Goal: Information Seeking & Learning: Learn about a topic

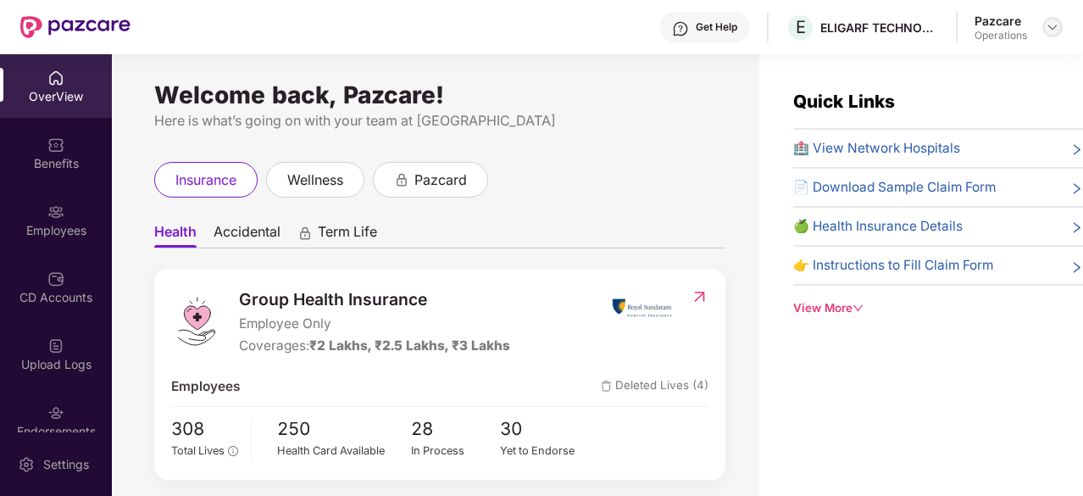
click at [1054, 31] on img at bounding box center [1052, 27] width 14 height 14
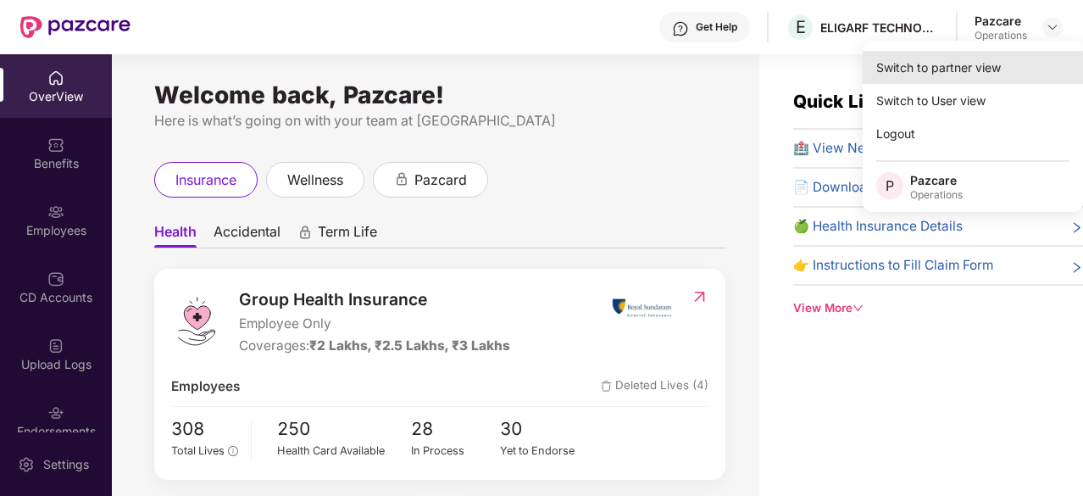
click at [943, 70] on div "Switch to partner view" at bounding box center [972, 67] width 220 height 33
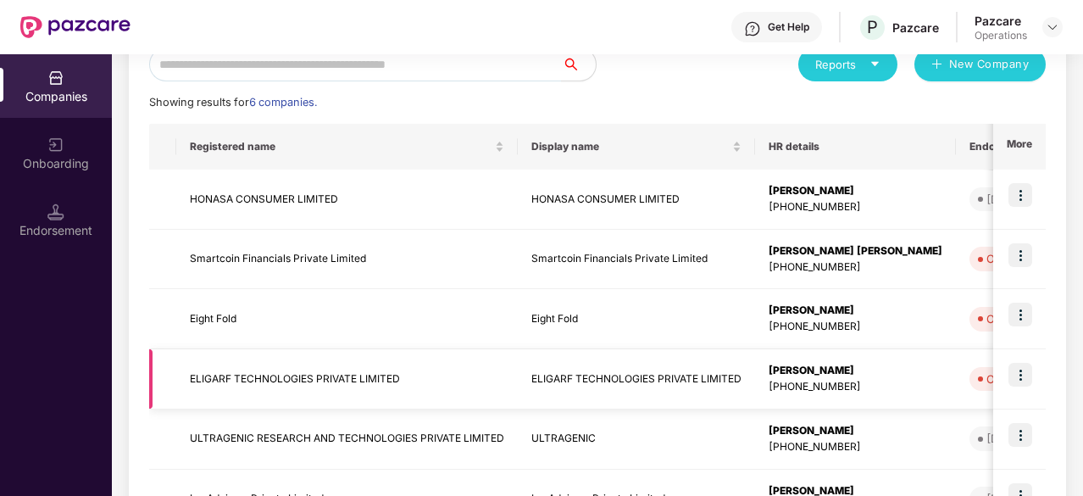
scroll to position [313, 0]
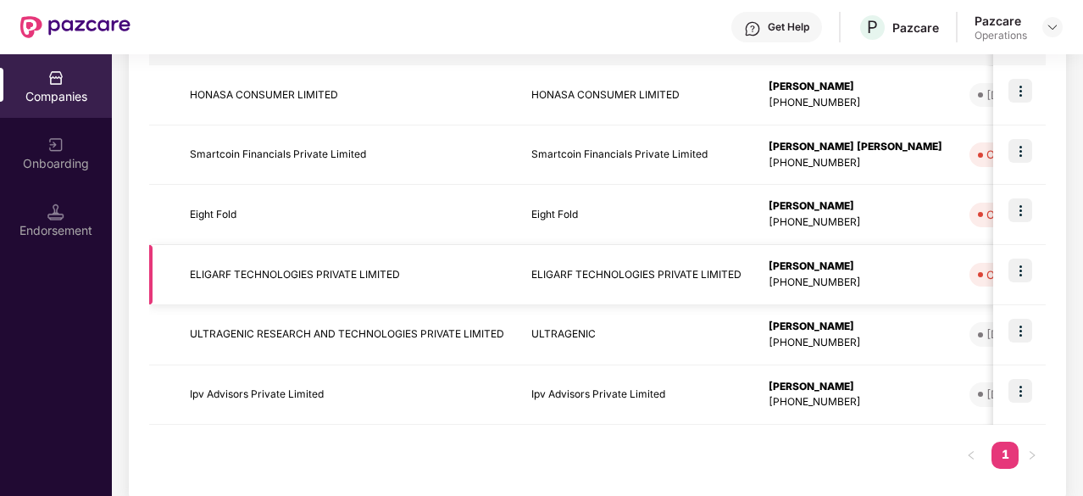
click at [1022, 270] on img at bounding box center [1020, 270] width 24 height 24
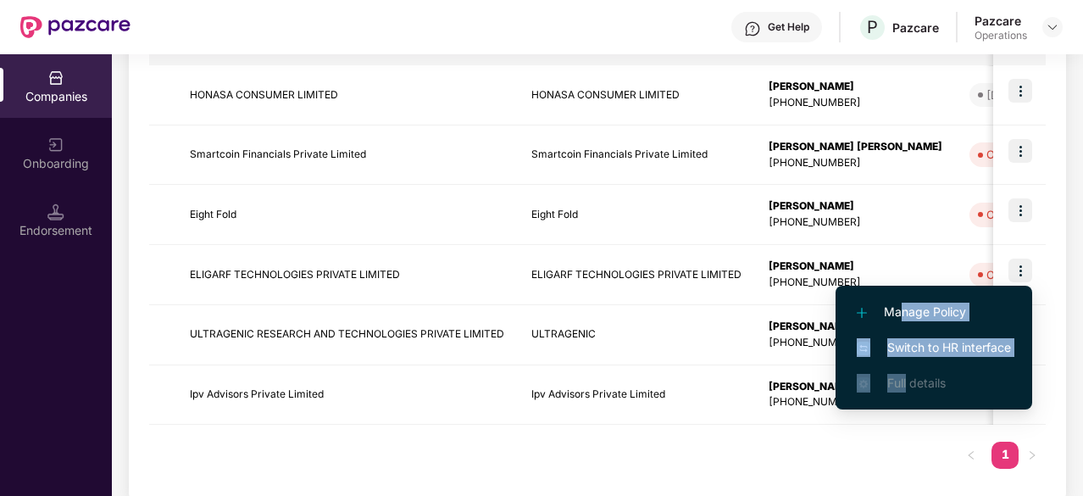
drag, startPoint x: 904, startPoint y: 310, endPoint x: 908, endPoint y: 372, distance: 62.0
click at [908, 372] on ul "Manage Policy Switch to HR interface Full details" at bounding box center [933, 347] width 197 height 124
click at [915, 354] on span "Switch to HR interface" at bounding box center [933, 347] width 154 height 19
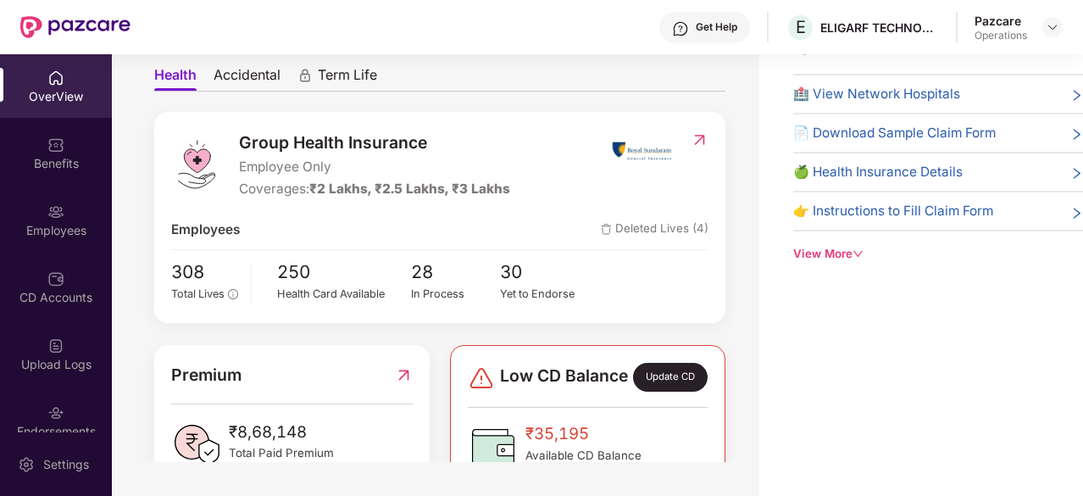
scroll to position [47, 0]
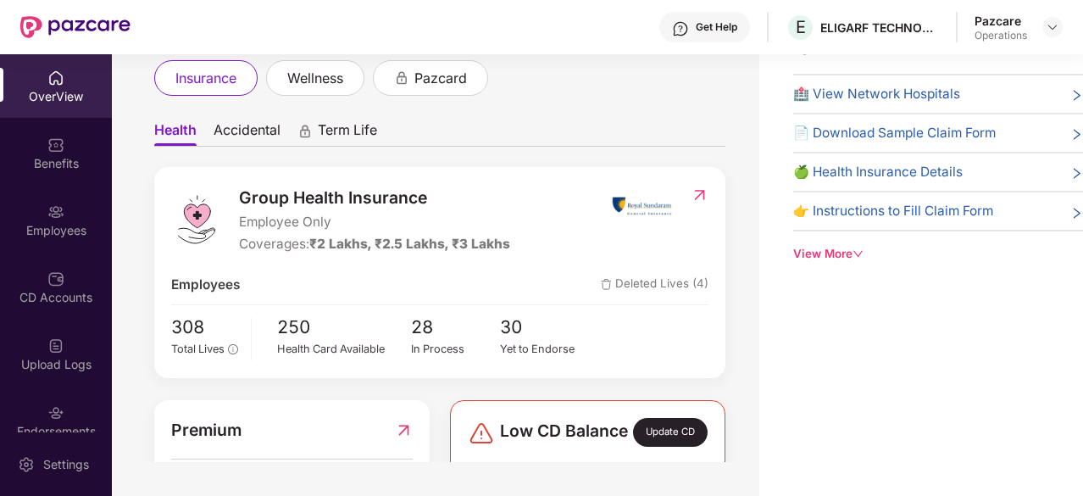
click at [260, 133] on span "Accidental" at bounding box center [246, 133] width 67 height 25
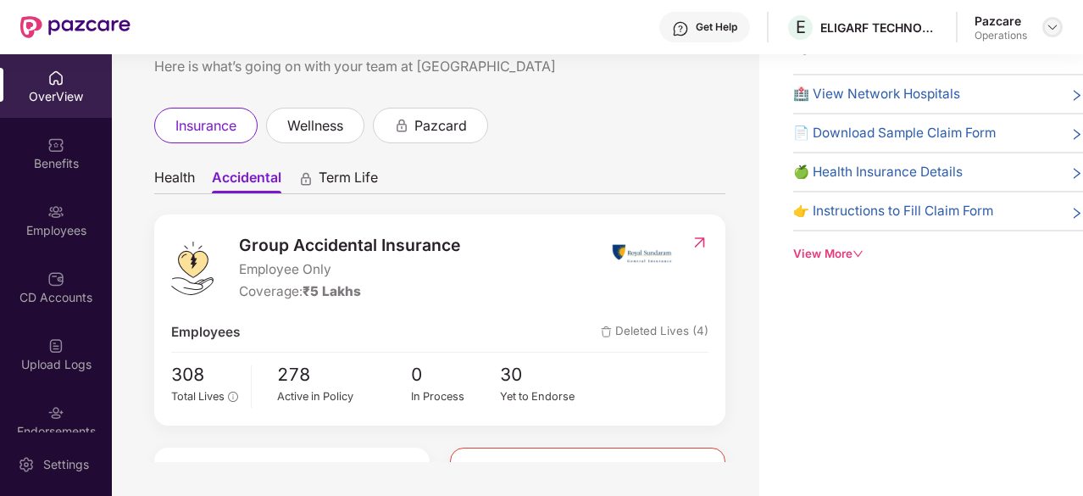
click at [1049, 29] on img at bounding box center [1052, 27] width 14 height 14
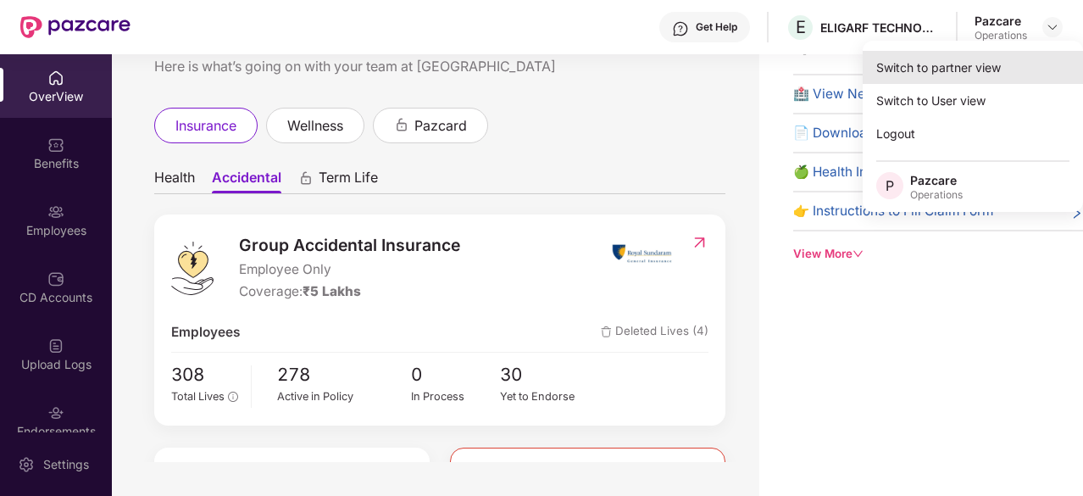
click at [928, 75] on div "Switch to partner view" at bounding box center [972, 67] width 220 height 33
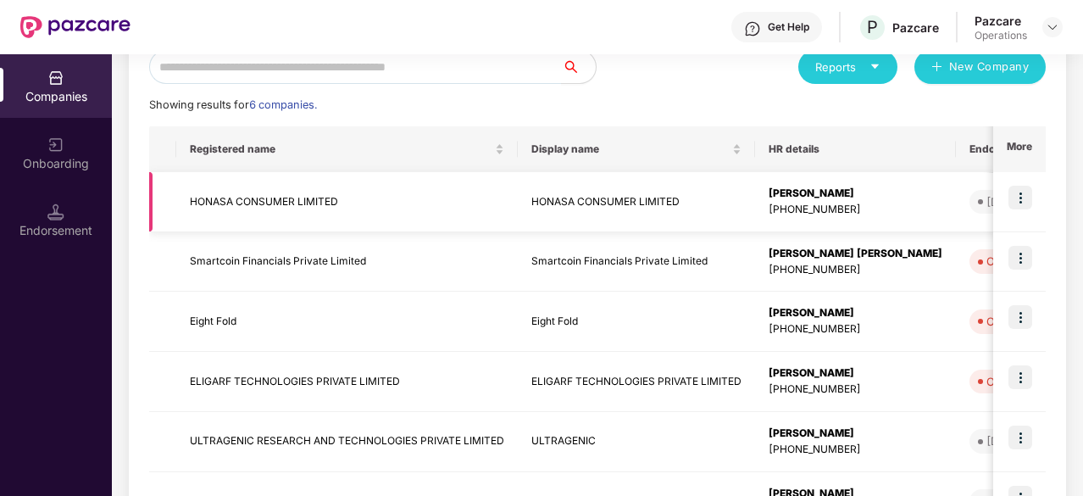
scroll to position [208, 0]
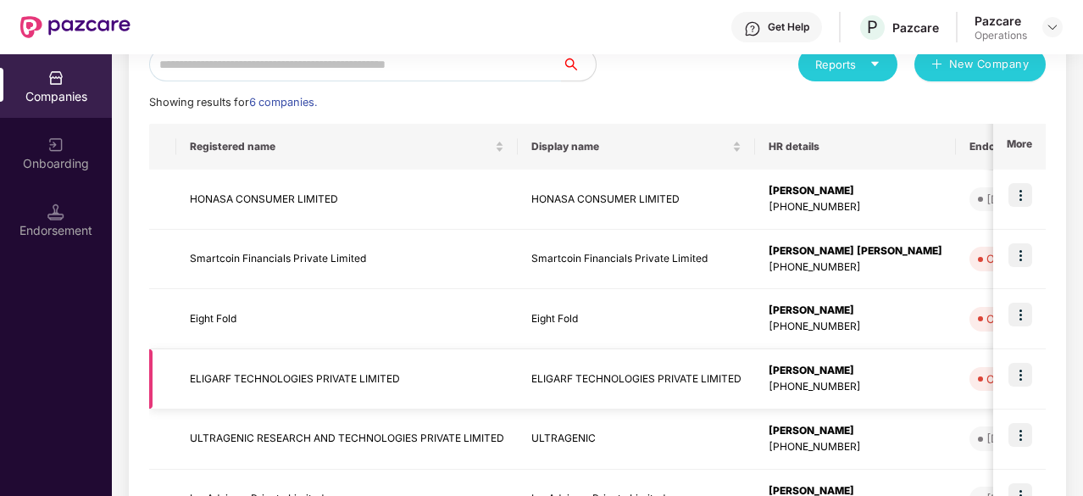
click at [310, 384] on td "ELIGARF TECHNOLOGIES PRIVATE LIMITED" at bounding box center [346, 379] width 341 height 60
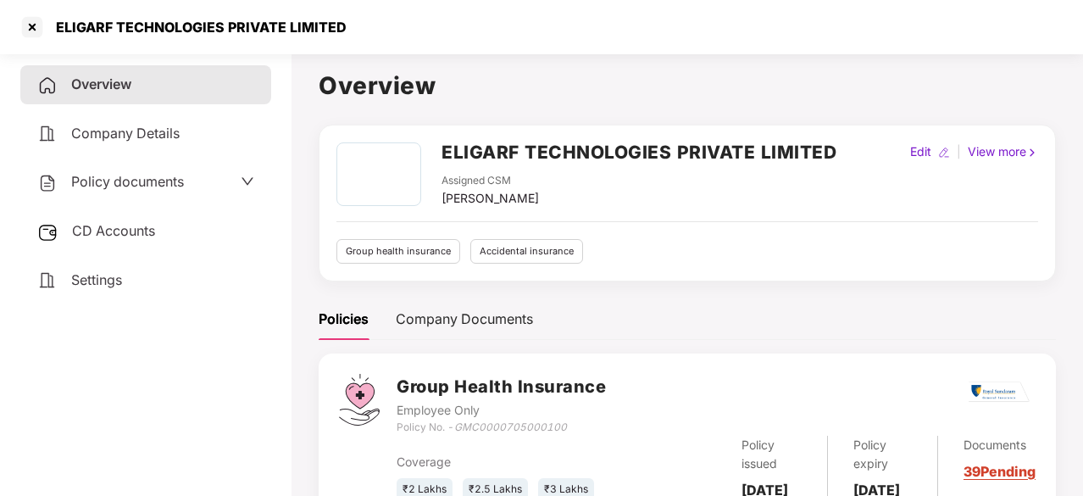
click at [132, 186] on span "Policy documents" at bounding box center [127, 181] width 113 height 17
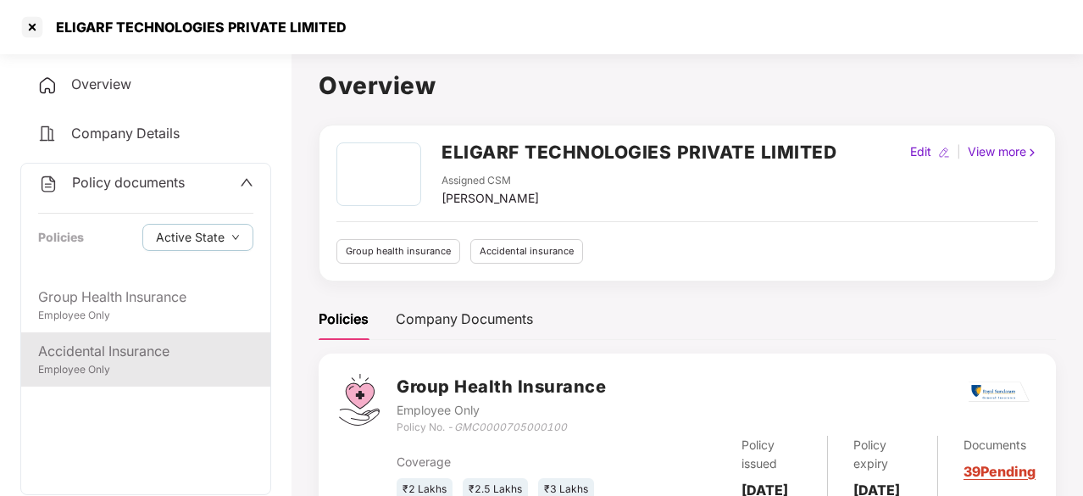
click at [140, 357] on div "Accidental Insurance" at bounding box center [145, 351] width 215 height 21
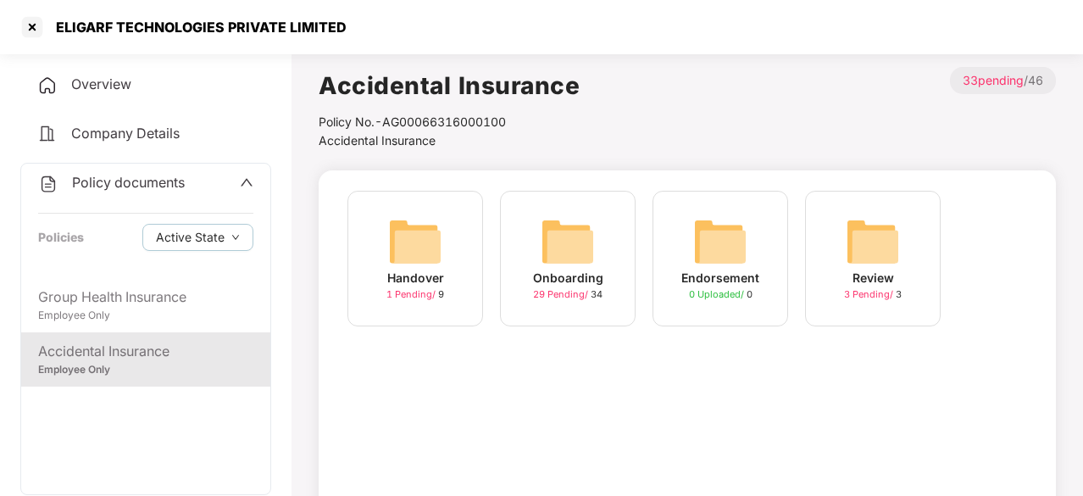
click at [711, 258] on img at bounding box center [720, 241] width 54 height 54
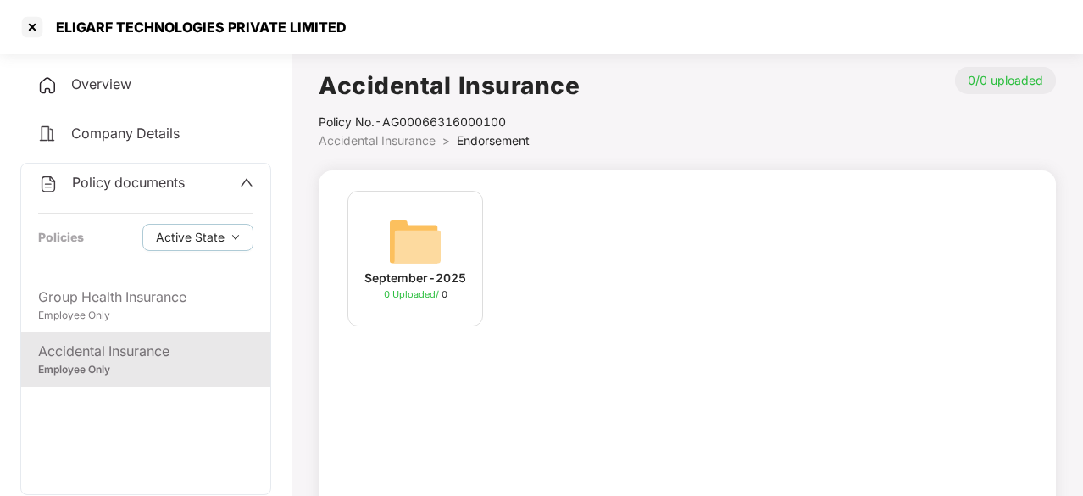
click at [393, 250] on img at bounding box center [415, 241] width 54 height 54
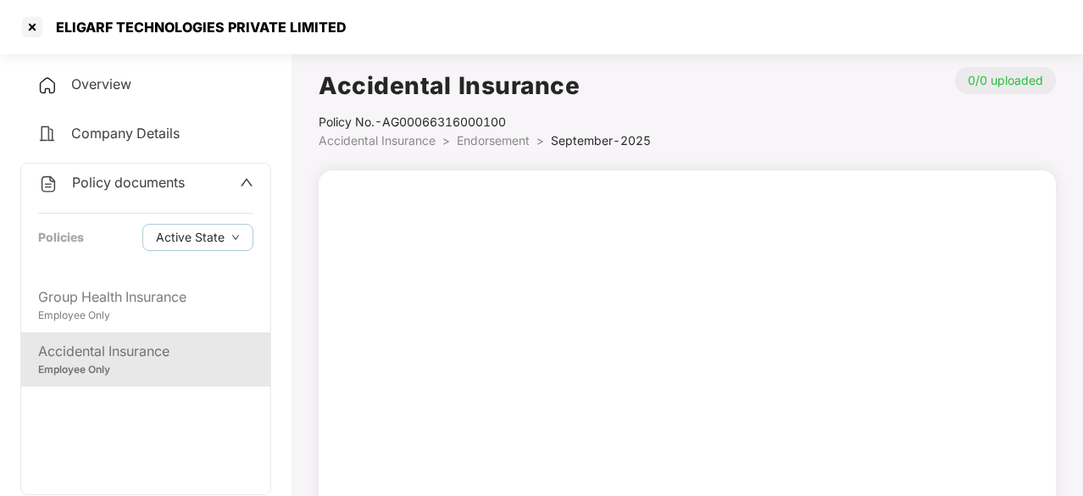
click at [489, 136] on span "Endorsement" at bounding box center [493, 140] width 73 height 14
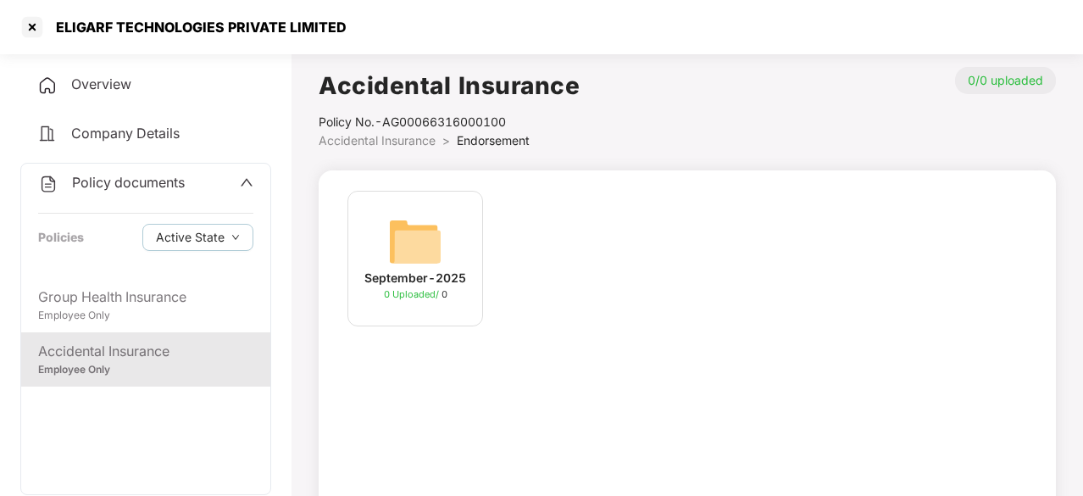
click at [488, 138] on span "Endorsement" at bounding box center [493, 140] width 73 height 14
click at [424, 143] on span "Accidental Insurance" at bounding box center [377, 140] width 117 height 14
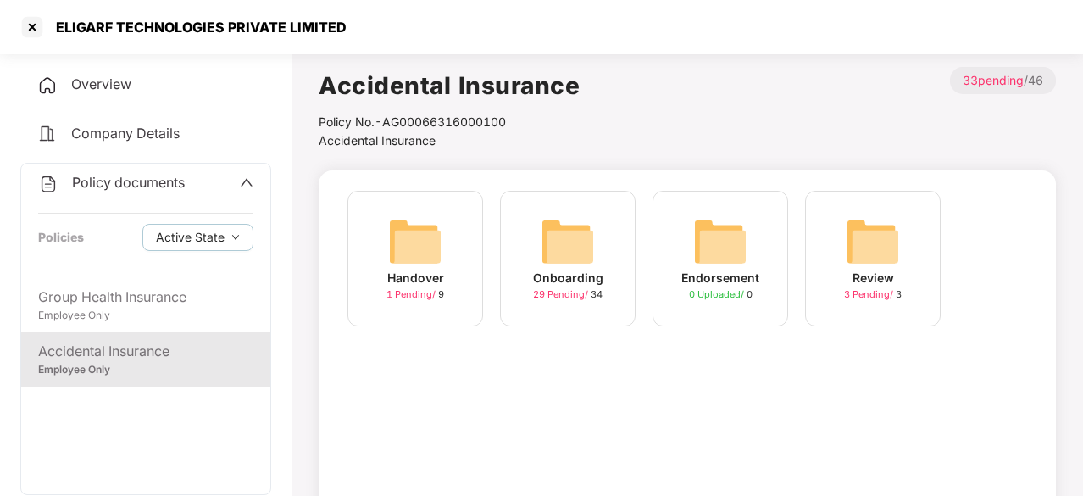
click at [570, 254] on img at bounding box center [567, 241] width 54 height 54
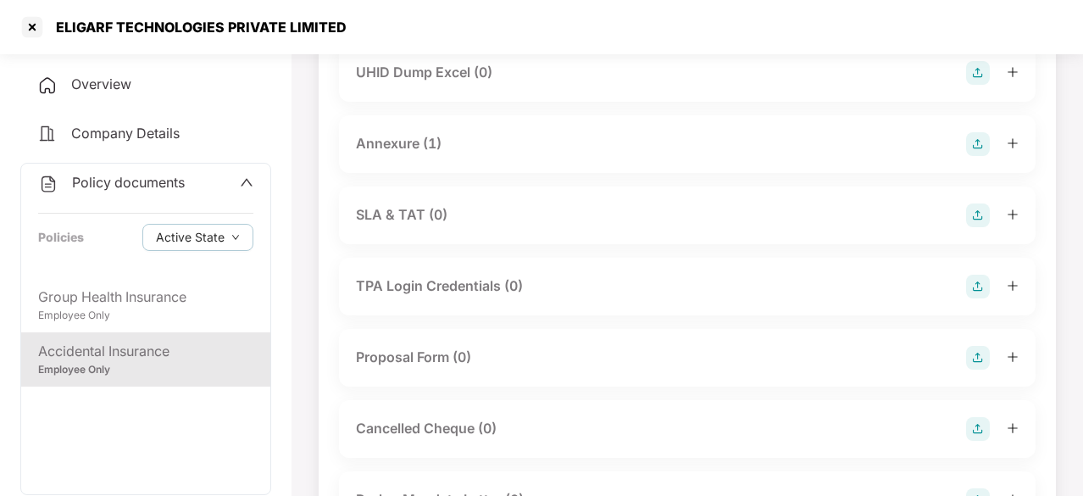
scroll to position [894, 0]
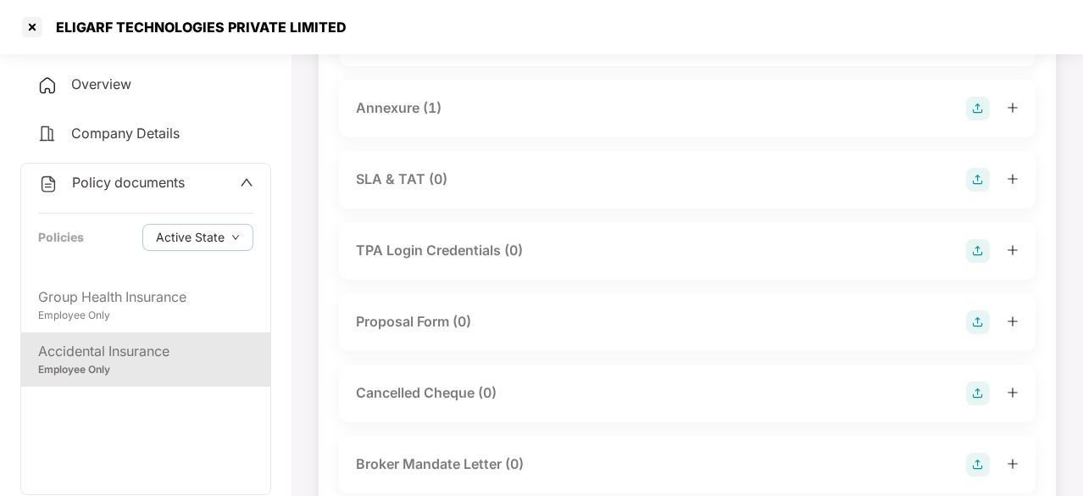
click at [490, 102] on div "Annexure (1)" at bounding box center [687, 109] width 662 height 24
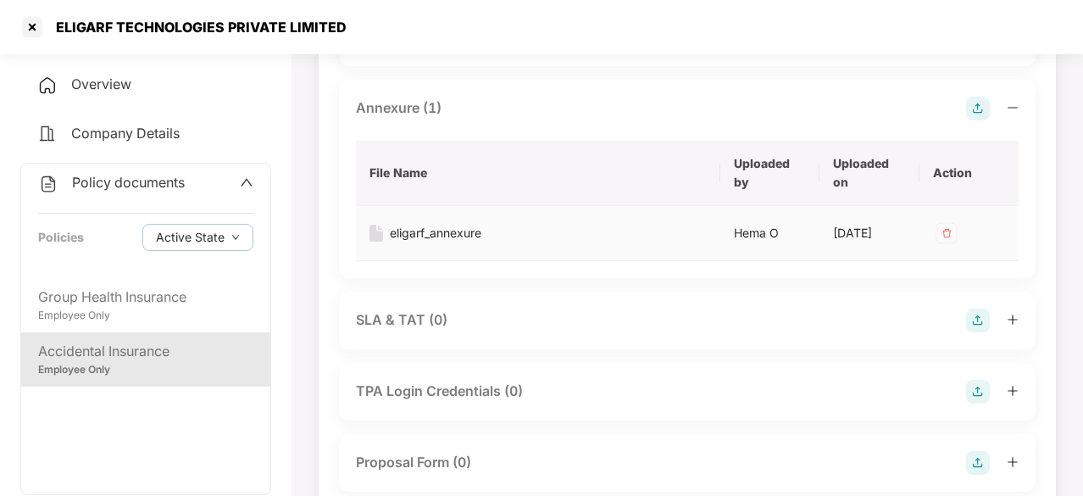
click at [432, 232] on div "eligarf_annexure" at bounding box center [435, 233] width 91 height 19
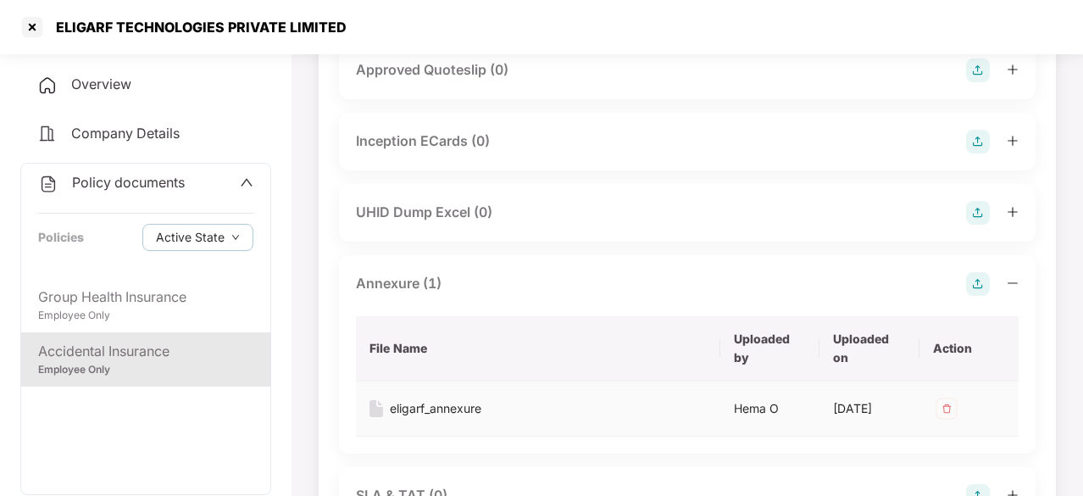
scroll to position [641, 0]
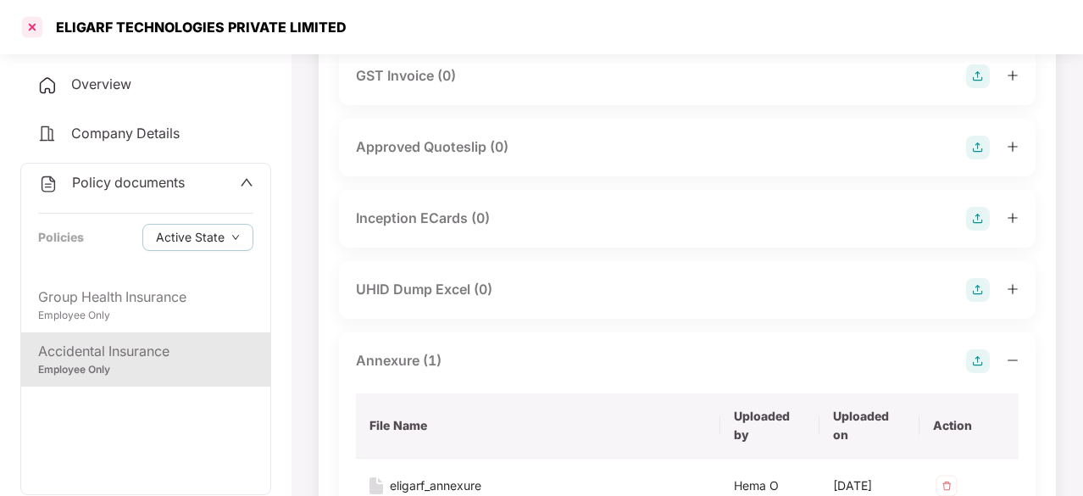
click at [25, 26] on div at bounding box center [32, 27] width 27 height 27
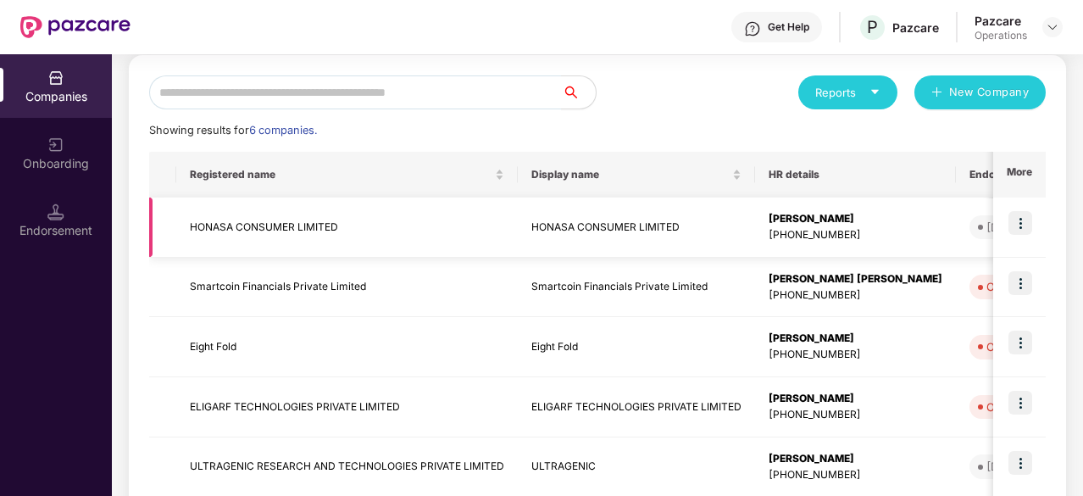
scroll to position [181, 0]
click at [1017, 403] on img at bounding box center [1020, 402] width 24 height 24
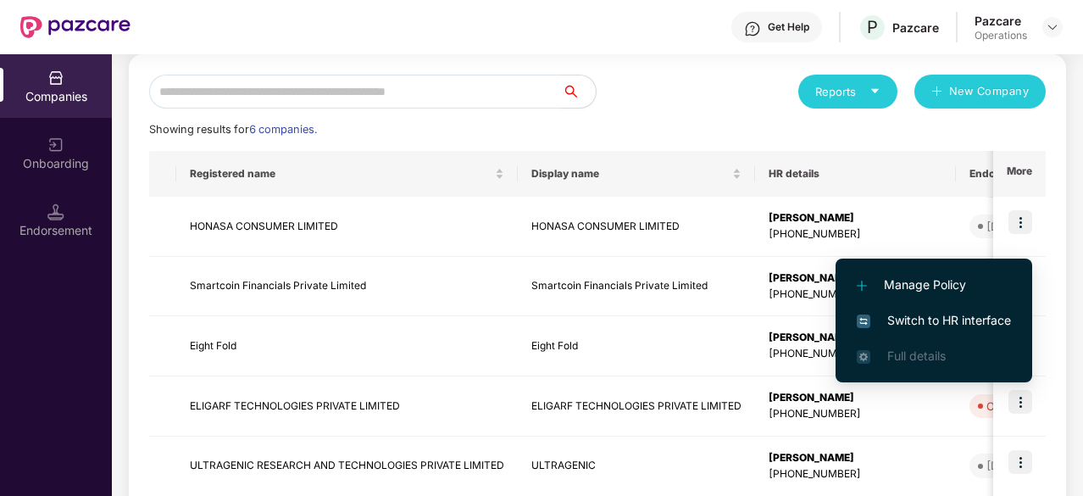
click at [913, 323] on span "Switch to HR interface" at bounding box center [933, 320] width 154 height 19
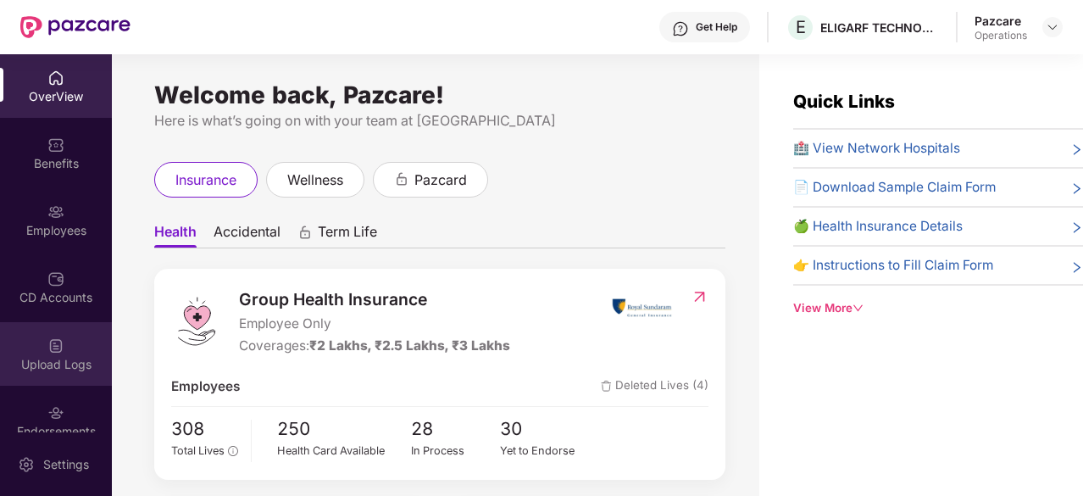
scroll to position [92, 0]
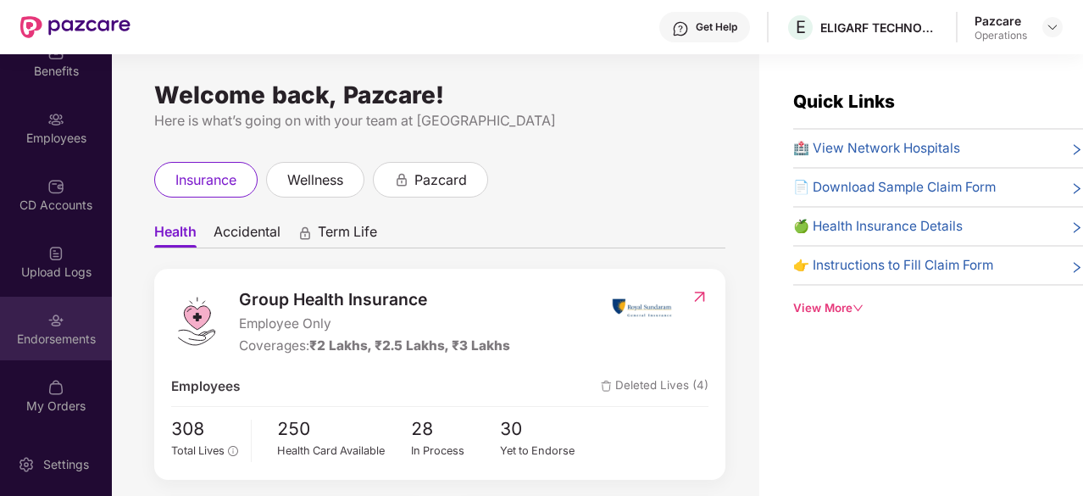
click at [60, 336] on div "Endorsements" at bounding box center [56, 338] width 112 height 17
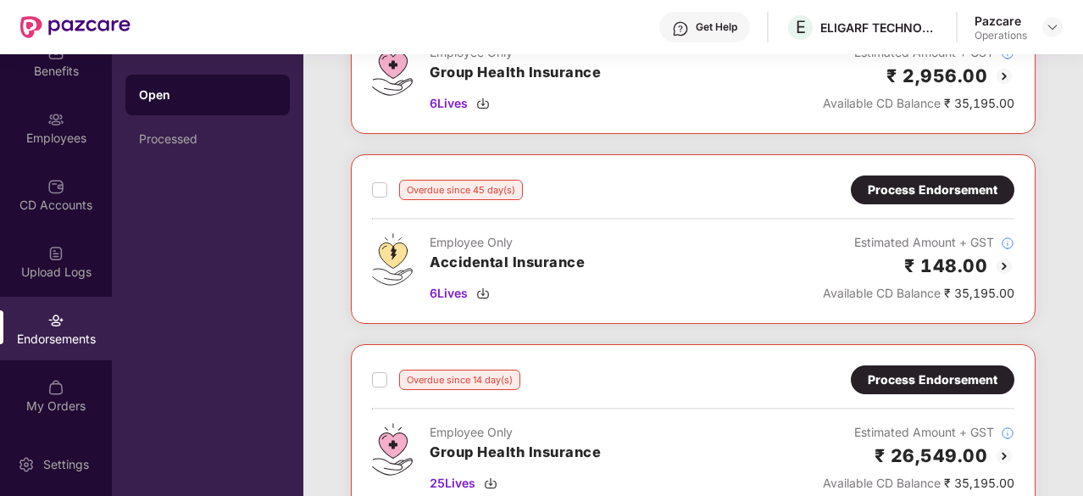
scroll to position [184, 0]
click at [997, 261] on img at bounding box center [1004, 265] width 20 height 20
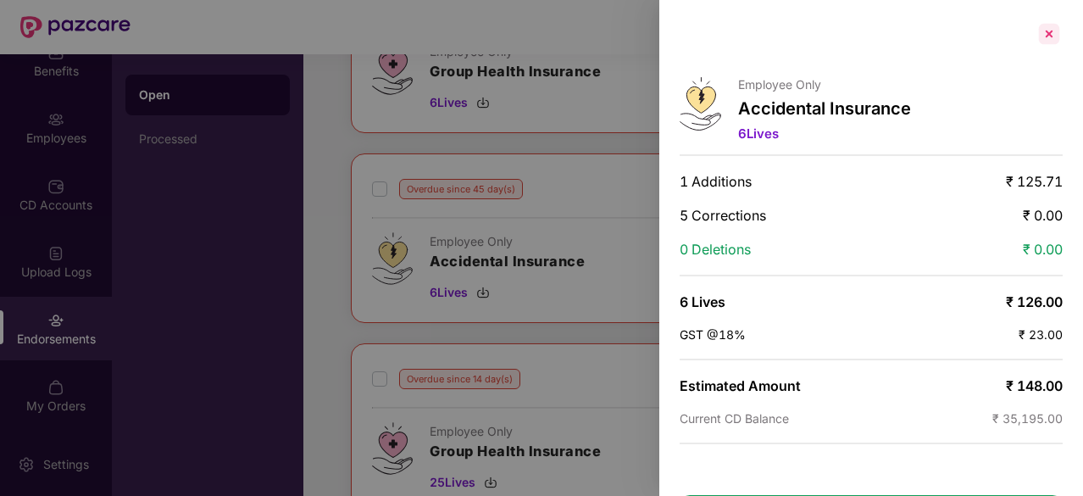
click at [1052, 30] on div at bounding box center [1048, 33] width 27 height 27
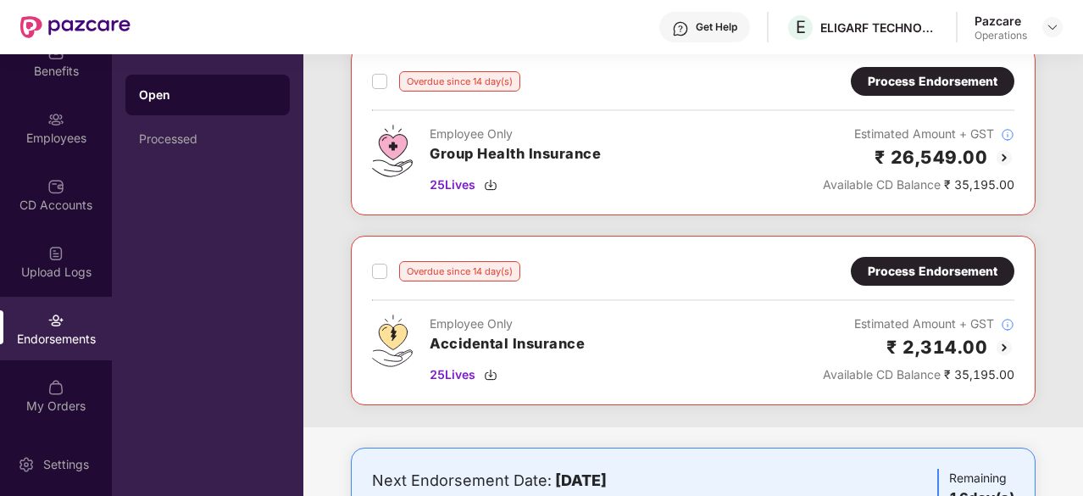
scroll to position [482, 0]
click at [1000, 338] on img at bounding box center [1004, 346] width 20 height 20
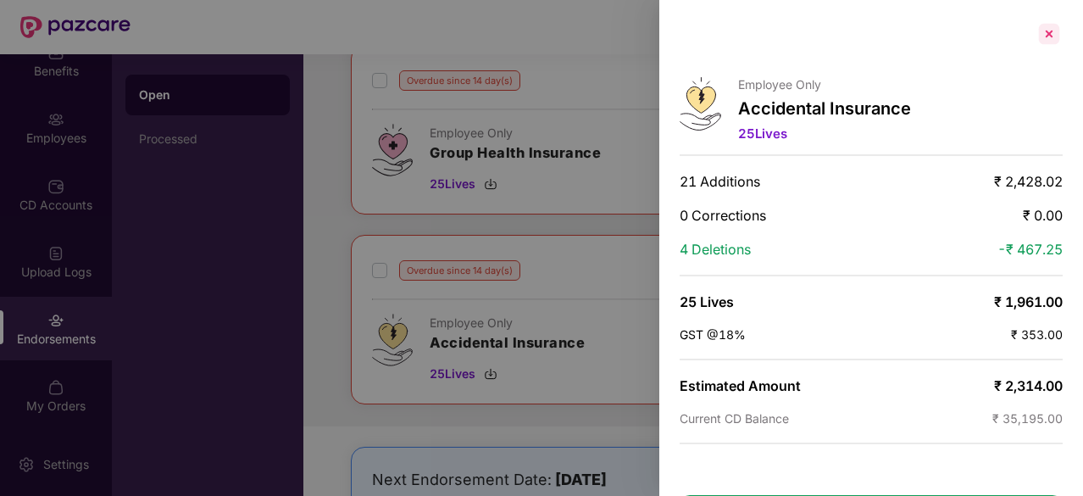
click at [1045, 36] on div at bounding box center [1048, 33] width 27 height 27
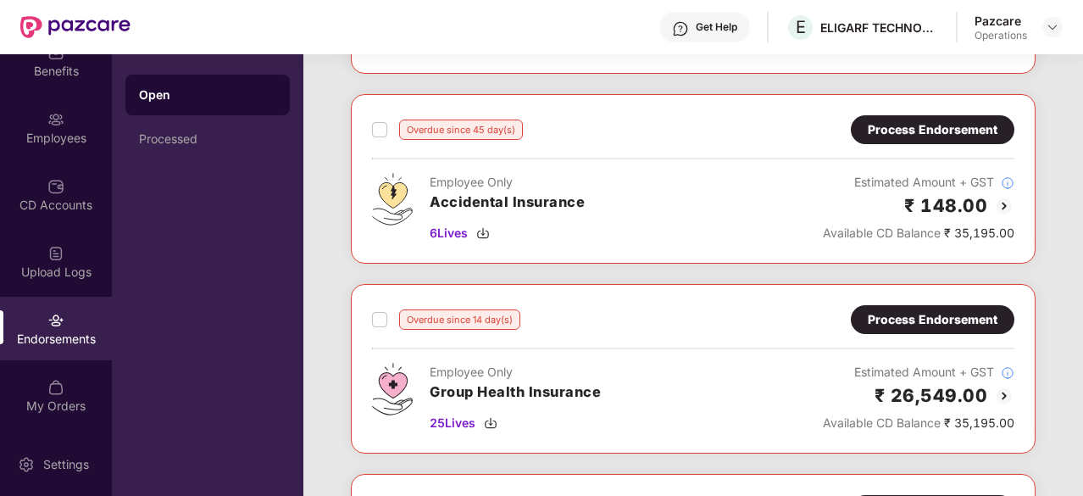
scroll to position [247, 0]
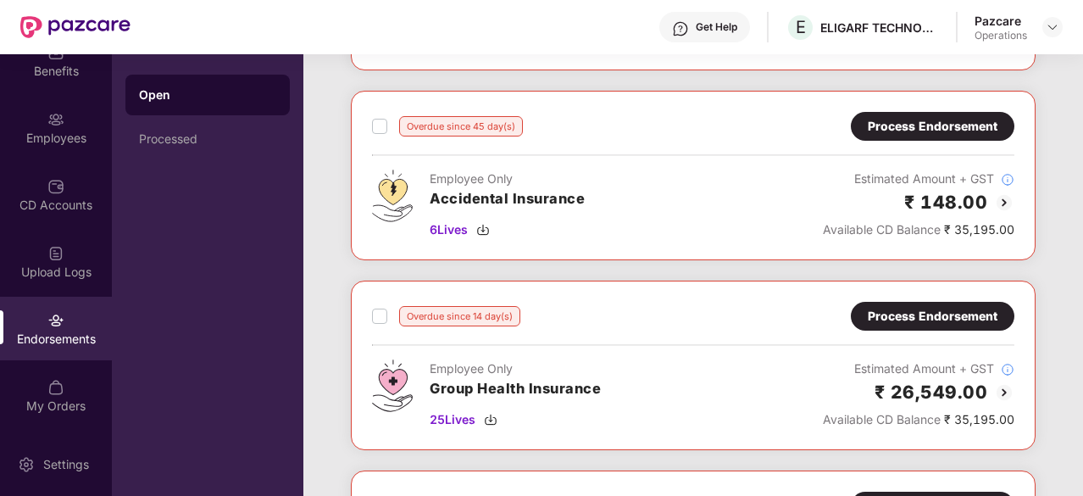
click at [1079, 167] on div "Overdue since 45 day(s) Process Endorsement Employee Only Group Health Insuranc…" at bounding box center [692, 281] width 779 height 761
